Goal: Task Accomplishment & Management: Complete application form

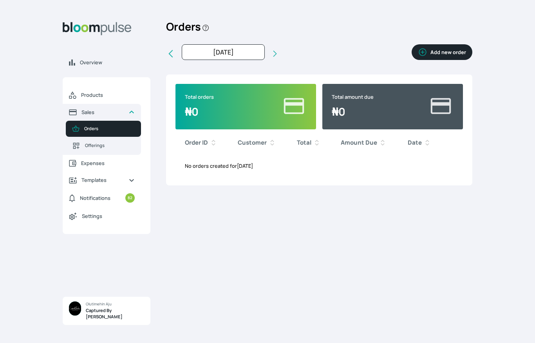
click at [444, 52] on button "Add new order" at bounding box center [441, 52] width 61 height 16
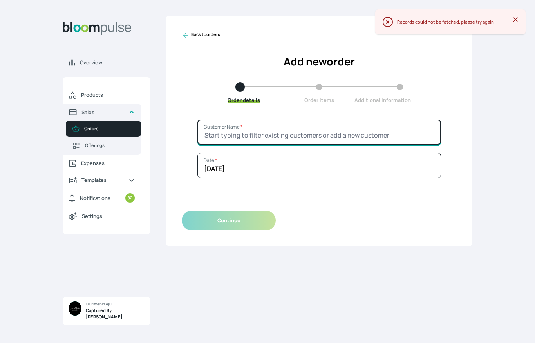
click at [358, 129] on input "Customer Name *" at bounding box center [319, 131] width 244 height 25
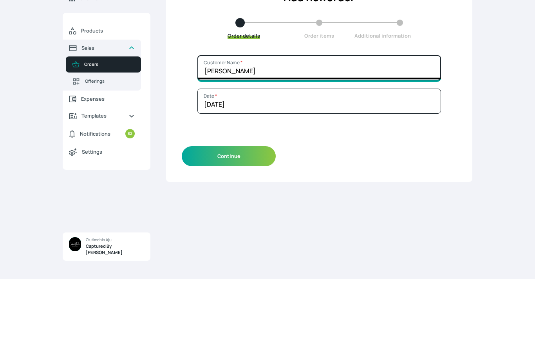
type input "[PERSON_NAME]"
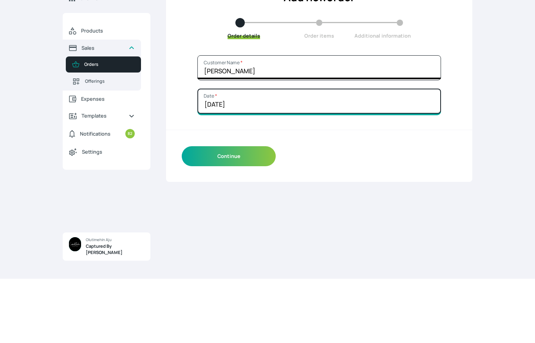
click at [340, 153] on input "[DATE]" at bounding box center [319, 165] width 244 height 25
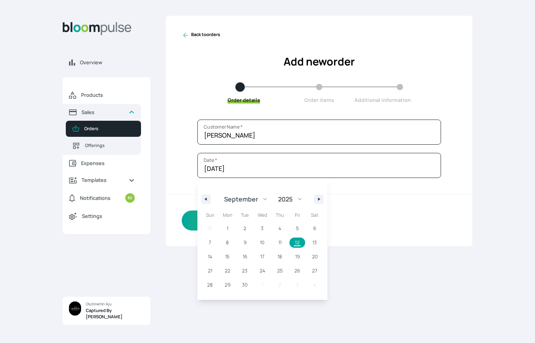
click at [323, 197] on button "button" at bounding box center [318, 198] width 9 height 9
select select "9"
click at [264, 227] on span "1" at bounding box center [263, 228] width 18 height 10
type input "[DATE]"
click at [408, 269] on div "Back to orders Add new order Order details Order items Additional information […" at bounding box center [319, 175] width 306 height 318
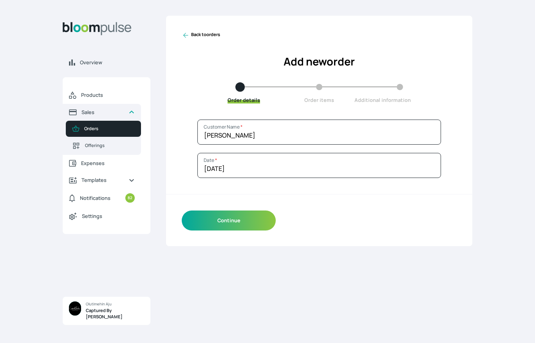
click at [240, 214] on button "Continue" at bounding box center [229, 220] width 94 height 20
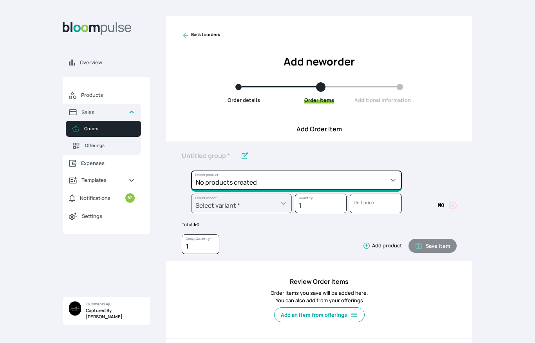
click at [365, 178] on select "No products created" at bounding box center [296, 180] width 211 height 20
click at [290, 181] on select "No products created" at bounding box center [296, 180] width 211 height 20
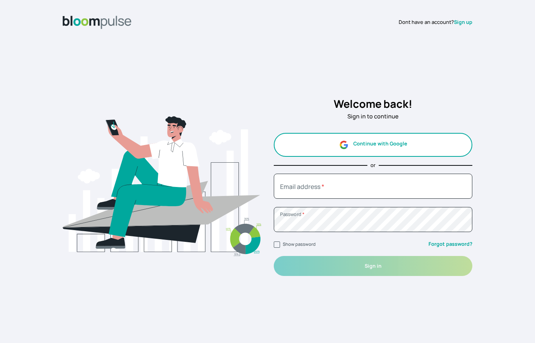
click at [435, 194] on input "Email address *" at bounding box center [373, 185] width 198 height 25
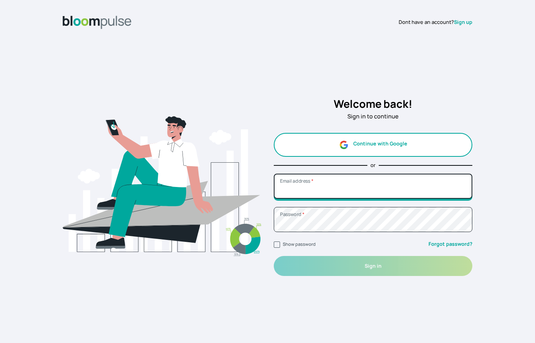
type input "olutimehinphotography@gmail.com"
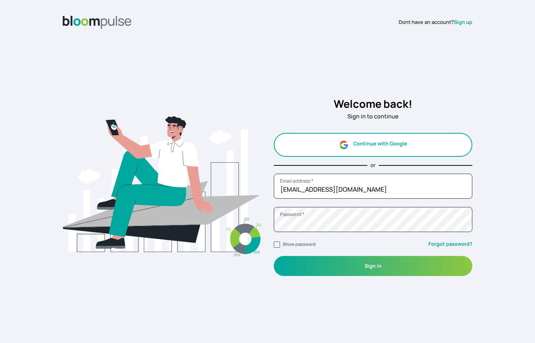
click at [434, 260] on button "Sign in" at bounding box center [373, 266] width 198 height 20
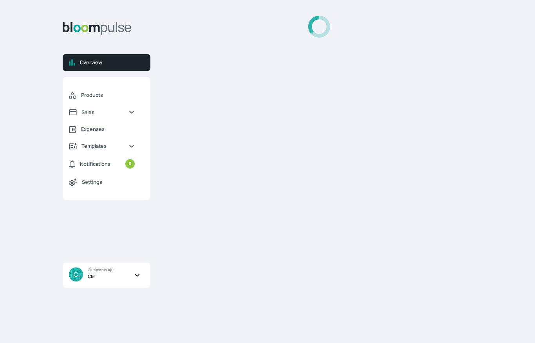
select select "2025"
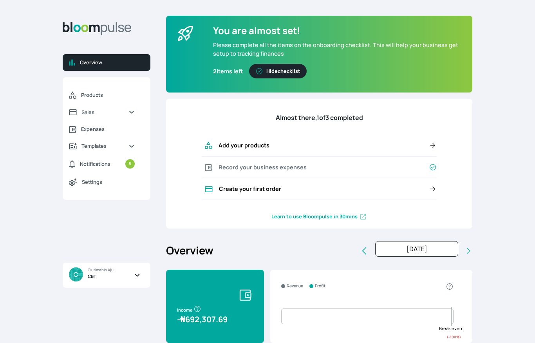
click at [138, 274] on icon "Sidebar" at bounding box center [137, 275] width 14 height 6
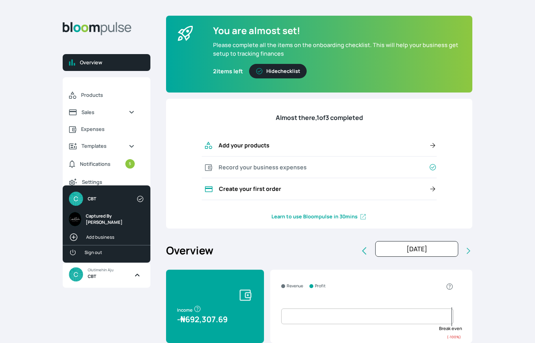
click at [118, 223] on span "Captured By [PERSON_NAME]" at bounding box center [107, 219] width 88 height 20
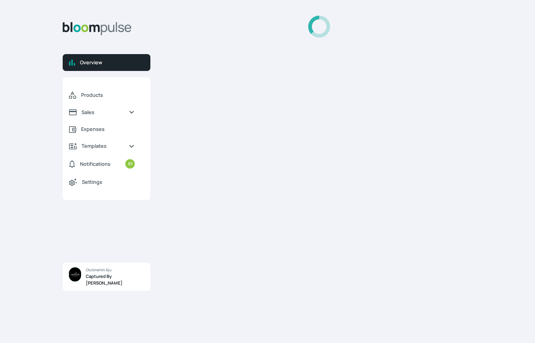
select select "2025"
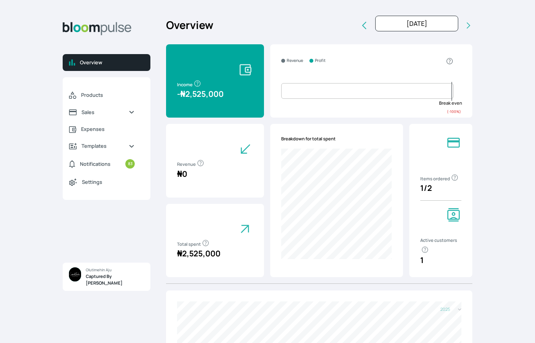
click at [94, 108] on span "Sales" at bounding box center [101, 111] width 41 height 7
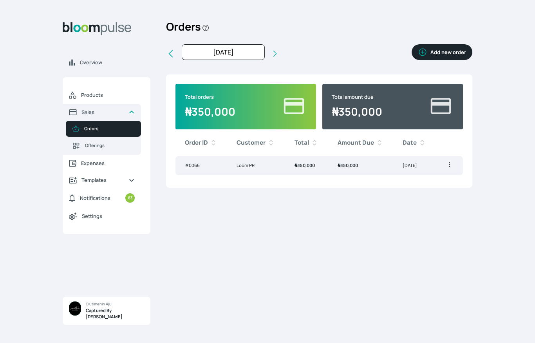
click at [443, 51] on button "Add new order" at bounding box center [441, 52] width 61 height 16
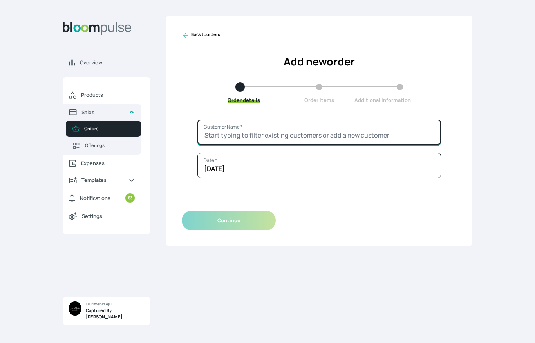
click at [318, 135] on input "Customer Name *" at bounding box center [319, 131] width 244 height 25
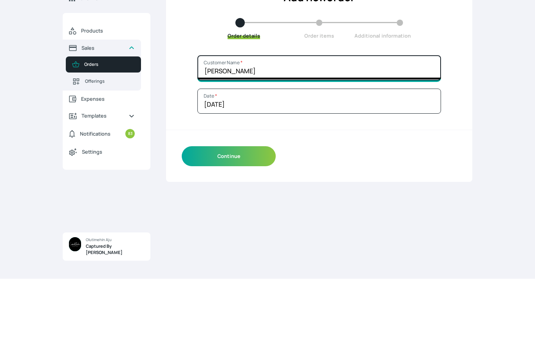
type input "[PERSON_NAME]"
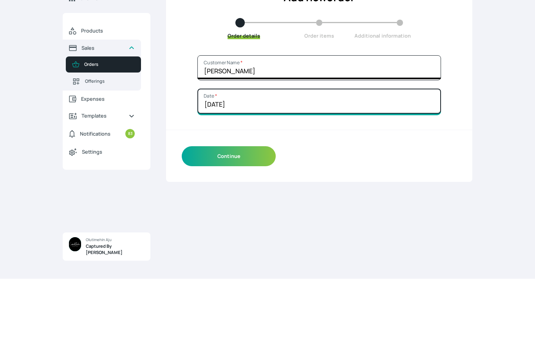
click at [327, 153] on input "[DATE]" at bounding box center [319, 165] width 244 height 25
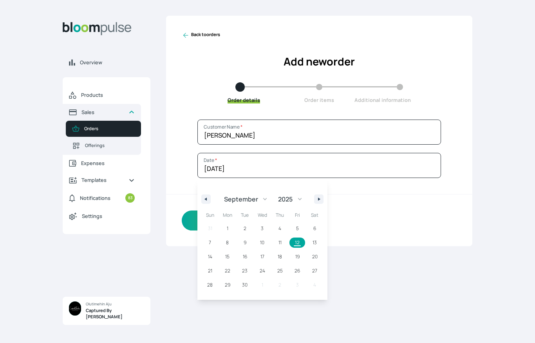
click at [227, 227] on span "1" at bounding box center [228, 228] width 2 height 14
type input "1st September 2025"
click at [315, 201] on button "button" at bounding box center [318, 198] width 9 height 9
select select "9"
click at [266, 225] on span "1" at bounding box center [263, 228] width 18 height 10
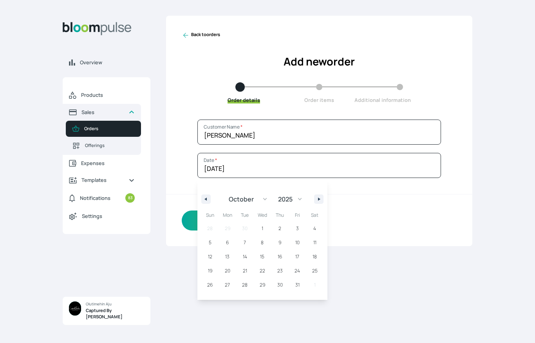
type input "[DATE]"
click at [409, 276] on div "Back to orders Add new order Order details Order items Additional information […" at bounding box center [319, 175] width 306 height 318
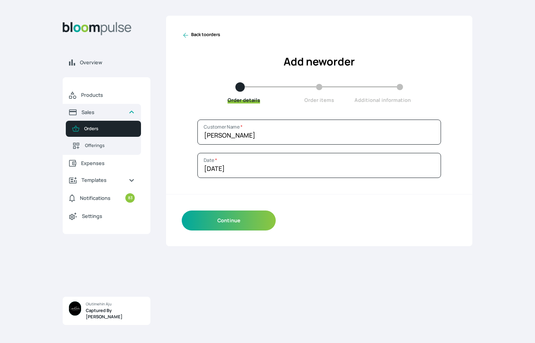
click at [248, 216] on button "Continue" at bounding box center [229, 220] width 94 height 20
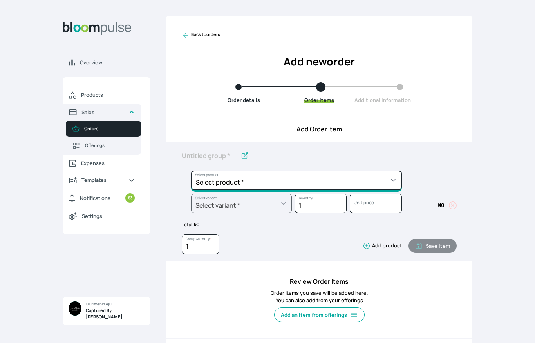
click at [346, 175] on select "Select product * Child Session Commercial Session Couple Session Editing Servic…" at bounding box center [296, 180] width 211 height 20
select select "680d5180-0240-41d0-9a62-3468ac5d4bf2"
type input "Couple Session"
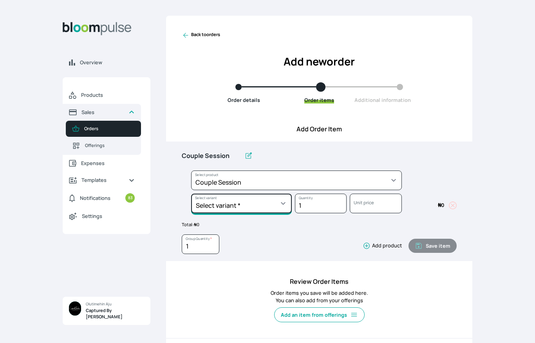
click at [271, 198] on select "Select variant * Jollof" at bounding box center [241, 203] width 101 height 20
select select "680d5180-0240-41d0-9a62-3468ac5d4bf2"
select select "88b63385-bcb5-482e-aa8a-bdc11ebdef5f"
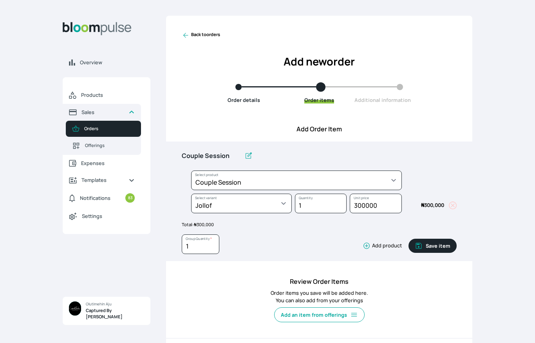
click at [382, 244] on button "Add product" at bounding box center [380, 246] width 42 height 8
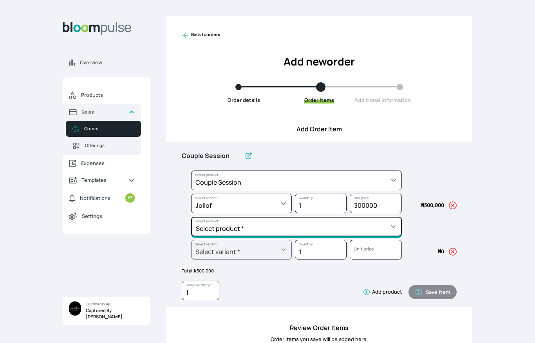
click at [389, 227] on select "Select product * Child Session Commercial Session Couple Session Editing Servic…" at bounding box center [296, 226] width 211 height 20
select select "0d4710f5-ee70-4292-b763-604945374376"
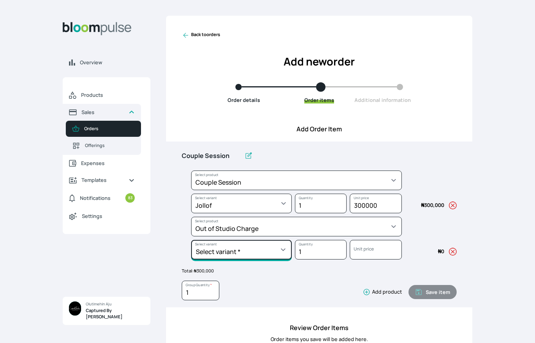
click at [274, 247] on select "Select variant * General General II" at bounding box center [241, 250] width 101 height 20
select select "0d4710f5-ee70-4292-b763-604945374376"
select select "c62fbba5-39f2-4c85-ba19-291f427d936d"
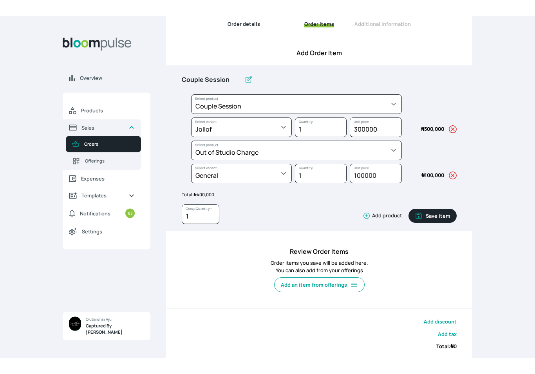
scroll to position [60, 0]
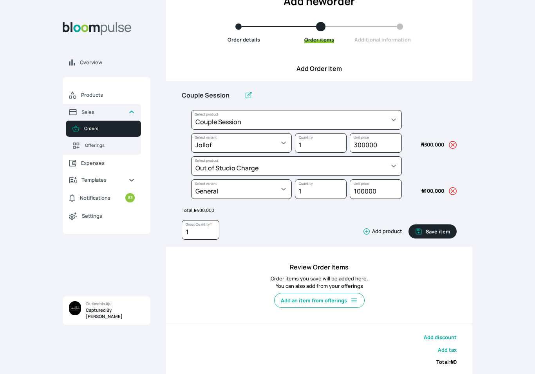
click at [432, 229] on button "Save item" at bounding box center [432, 231] width 48 height 14
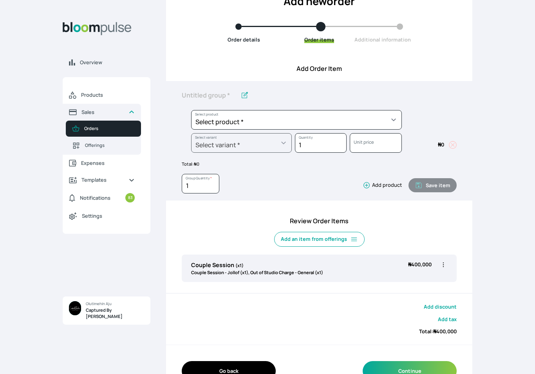
click at [418, 342] on button "Continue" at bounding box center [410, 371] width 94 height 20
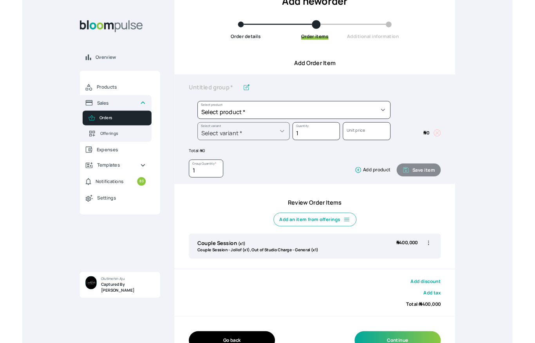
scroll to position [0, 0]
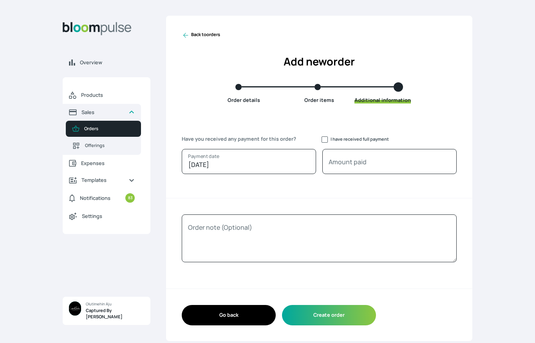
click at [327, 311] on button "Create order" at bounding box center [329, 315] width 94 height 20
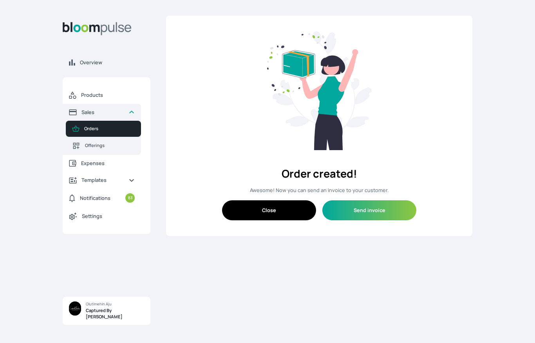
click at [395, 204] on button "Send invoice" at bounding box center [369, 210] width 94 height 20
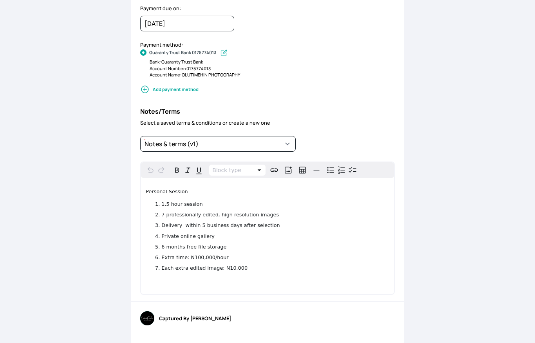
scroll to position [224, 0]
click at [168, 214] on span "7 professionally edited, high resolution images" at bounding box center [219, 215] width 117 height 6
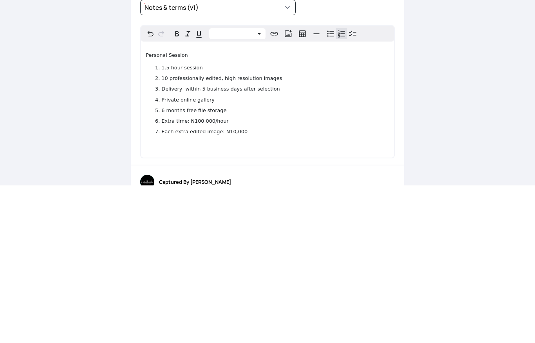
scroll to position [211, 0]
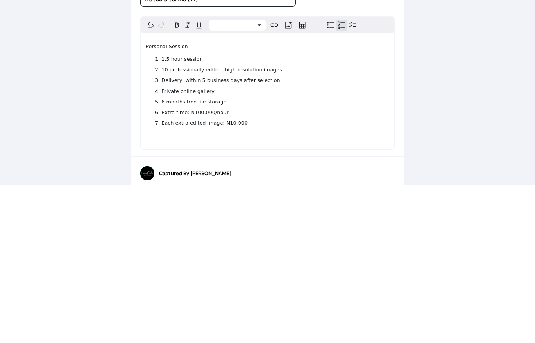
click at [353, 224] on li "10 professionally edited, high resolution images" at bounding box center [274, 227] width 227 height 7
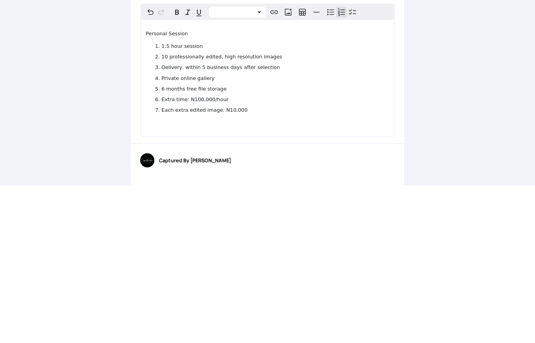
scroll to position [224, 0]
click at [365, 222] on li "Delivery within 5 business days after selection" at bounding box center [274, 225] width 227 height 7
click at [361, 233] on li "Private online gallery" at bounding box center [274, 236] width 227 height 7
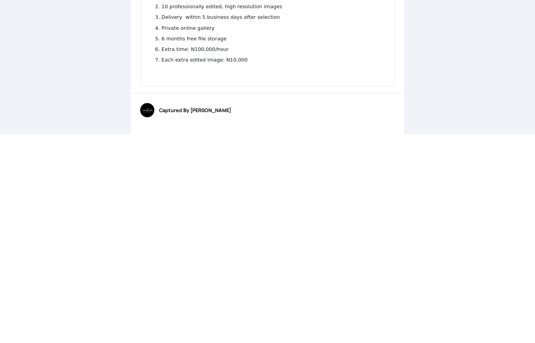
click at [318, 302] on div "Captured By [PERSON_NAME]" at bounding box center [267, 323] width 273 height 42
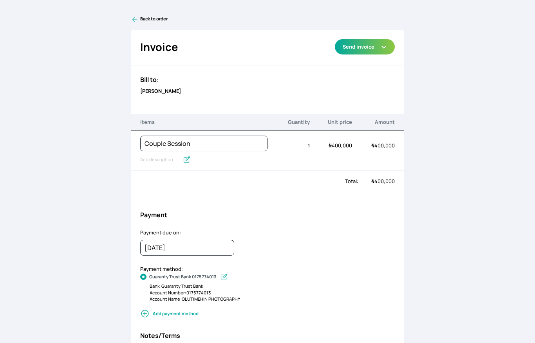
scroll to position [0, 0]
click at [377, 48] on button "Send invoice" at bounding box center [365, 46] width 60 height 15
click at [373, 73] on link "Send via WhatsApp" at bounding box center [365, 77] width 60 height 13
type textarea "Captured By Timehin has sent you an invoice of ₦400,000. Due on 12th September …"
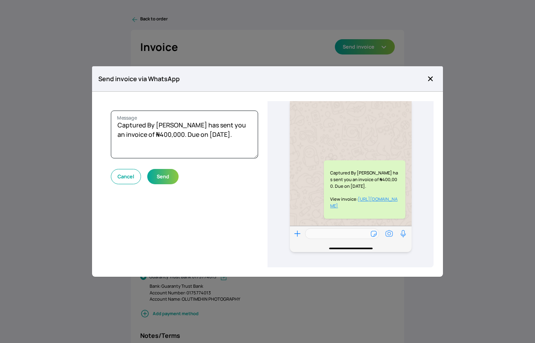
click at [163, 174] on button "Send" at bounding box center [162, 176] width 31 height 15
